Goal: Information Seeking & Learning: Learn about a topic

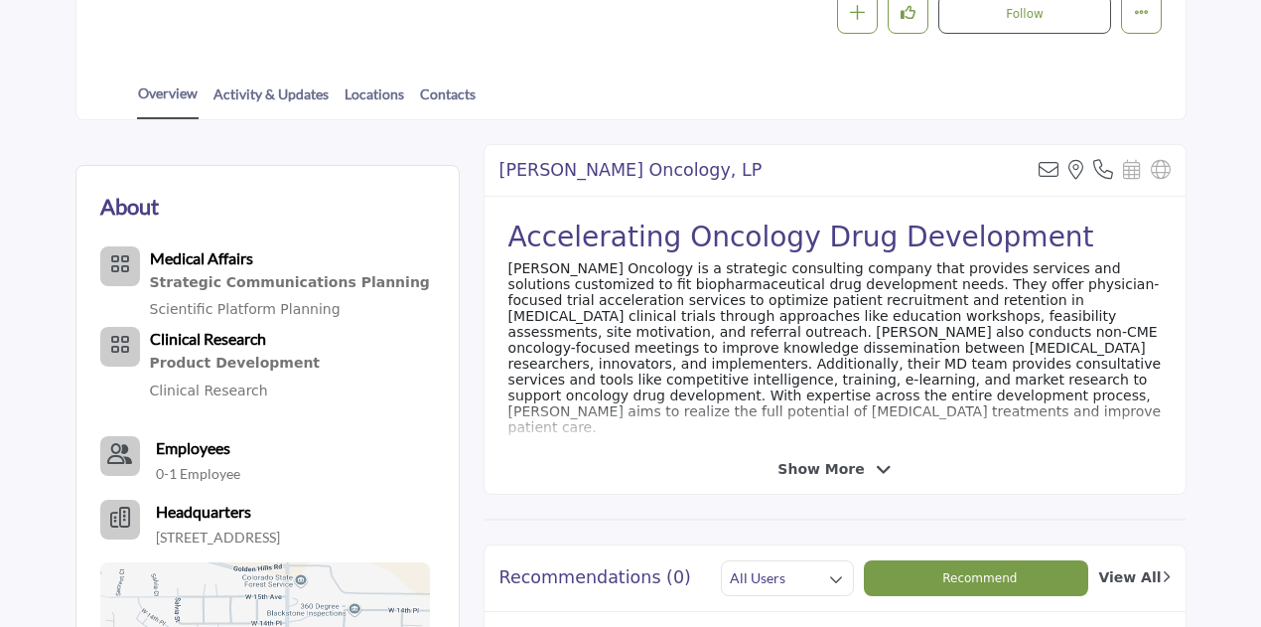
scroll to position [397, 0]
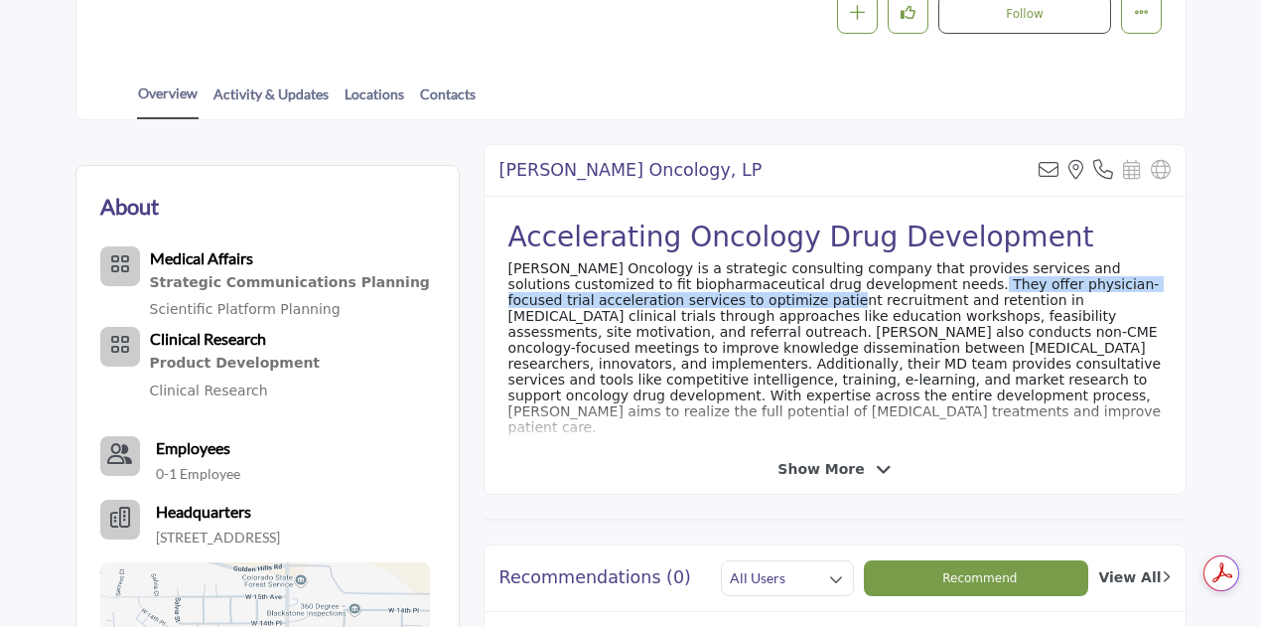
drag, startPoint x: 834, startPoint y: 289, endPoint x: 630, endPoint y: 311, distance: 205.7
click at [632, 311] on div "Accelerating Oncology Drug Development [PERSON_NAME] Oncology is a strategic co…" at bounding box center [835, 321] width 701 height 248
drag, startPoint x: 594, startPoint y: 314, endPoint x: 611, endPoint y: 311, distance: 17.1
click at [595, 316] on div "Accelerating Oncology Drug Development [PERSON_NAME] Oncology is a strategic co…" at bounding box center [835, 321] width 701 height 248
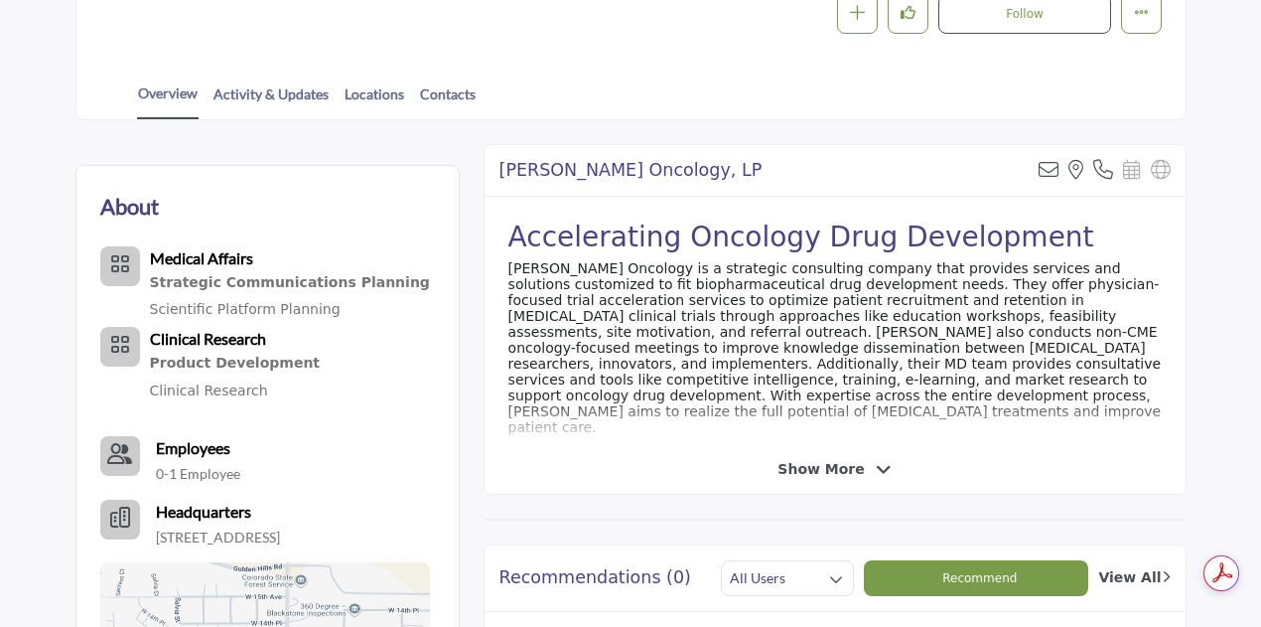
click at [720, 299] on div "Accelerating Oncology Drug Development [PERSON_NAME] Oncology is a strategic co…" at bounding box center [835, 321] width 701 height 248
drag, startPoint x: 886, startPoint y: 300, endPoint x: 957, endPoint y: 310, distance: 72.2
click at [949, 311] on div "Accelerating Oncology Drug Development [PERSON_NAME] Oncology is a strategic co…" at bounding box center [835, 321] width 701 height 248
drag, startPoint x: 967, startPoint y: 300, endPoint x: 995, endPoint y: 305, distance: 28.2
click at [974, 309] on div "Accelerating Oncology Drug Development [PERSON_NAME] Oncology is a strategic co…" at bounding box center [835, 321] width 701 height 248
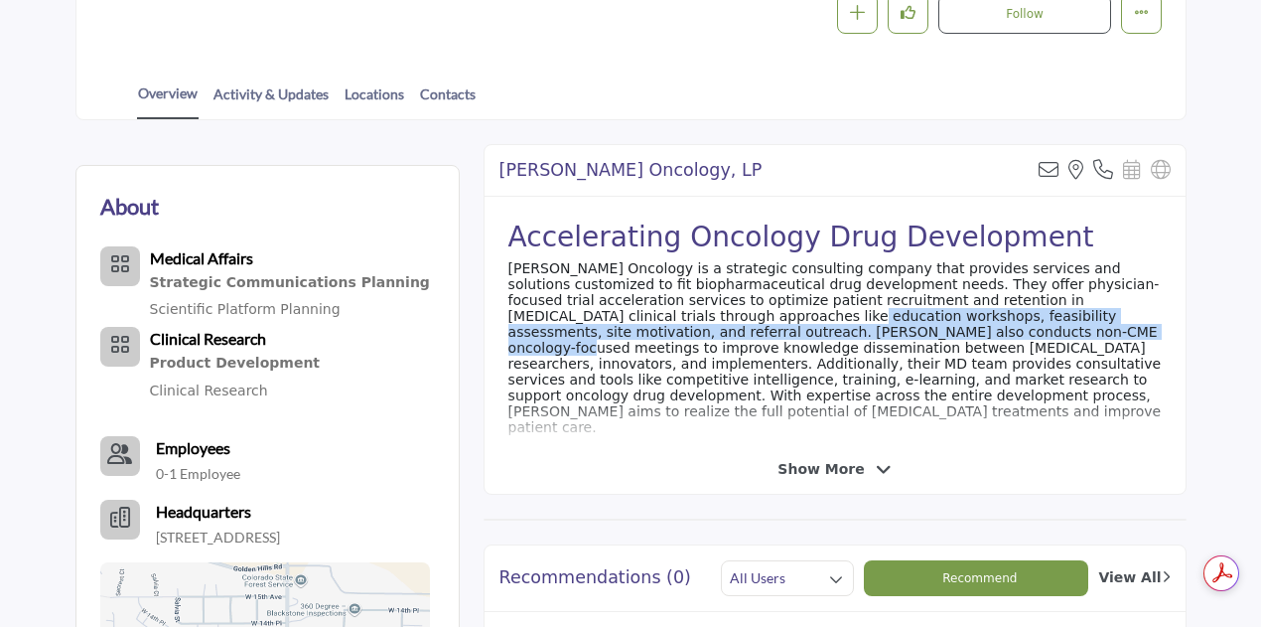
drag, startPoint x: 550, startPoint y: 323, endPoint x: 762, endPoint y: 339, distance: 212.1
click at [762, 339] on div "Accelerating Oncology Drug Development [PERSON_NAME] Oncology is a strategic co…" at bounding box center [835, 321] width 701 height 248
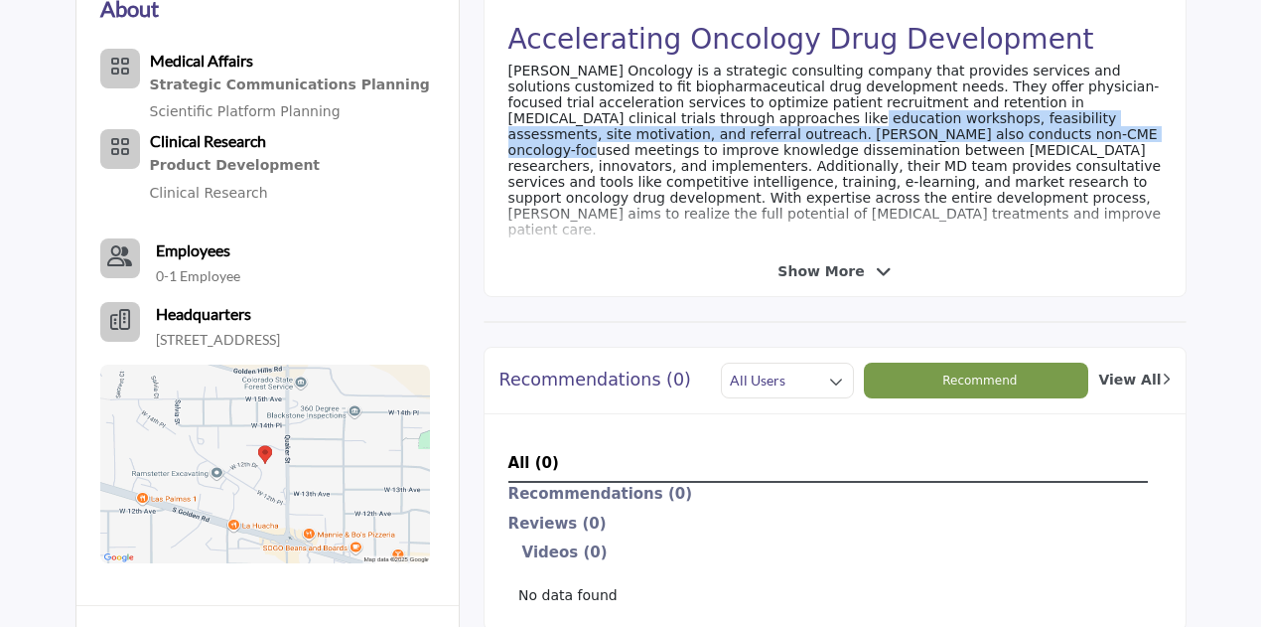
scroll to position [596, 0]
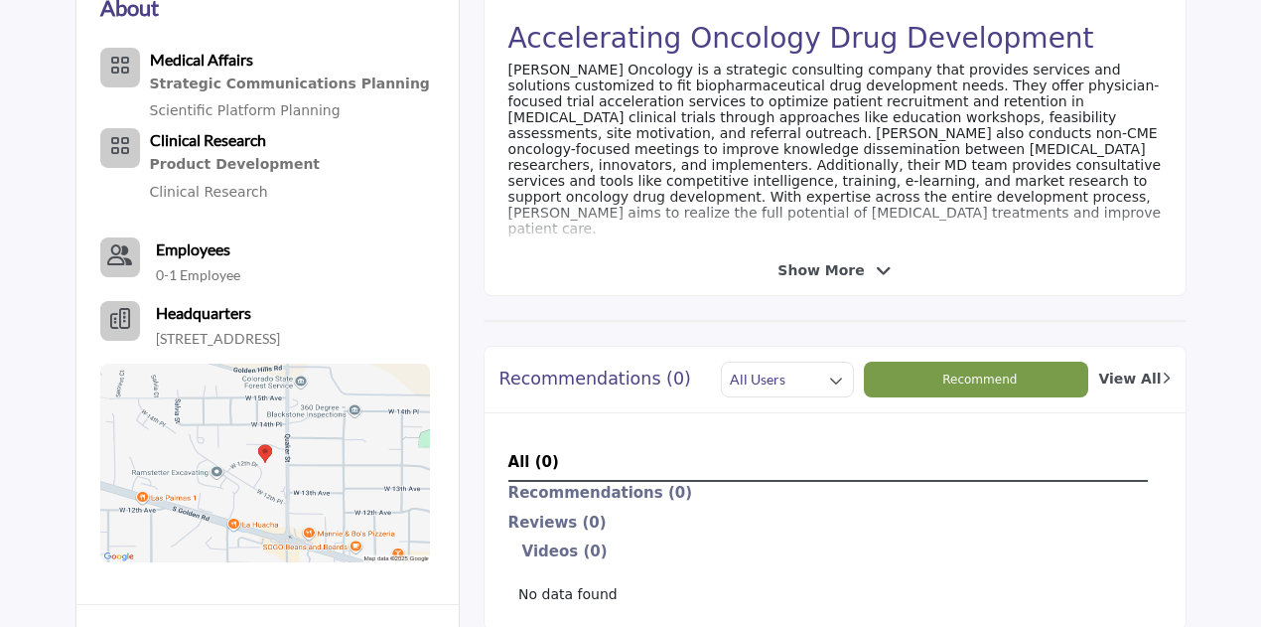
click at [825, 277] on span "Show More" at bounding box center [820, 270] width 86 height 21
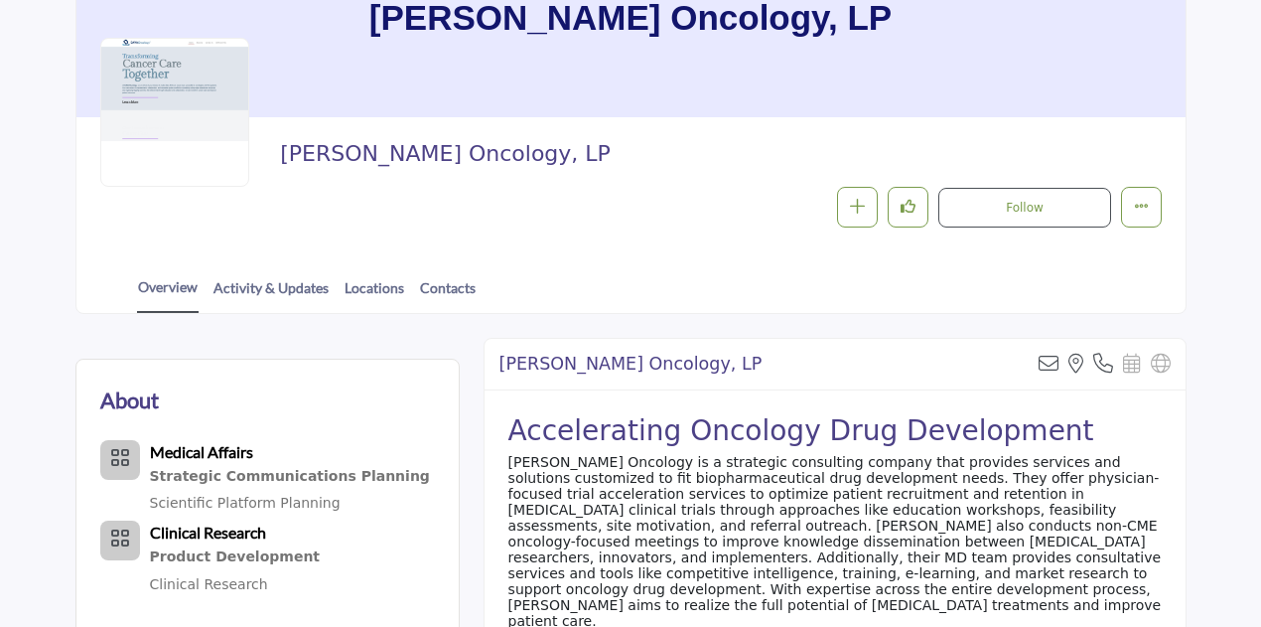
scroll to position [113, 0]
